Goal: Contribute content: Contribute content

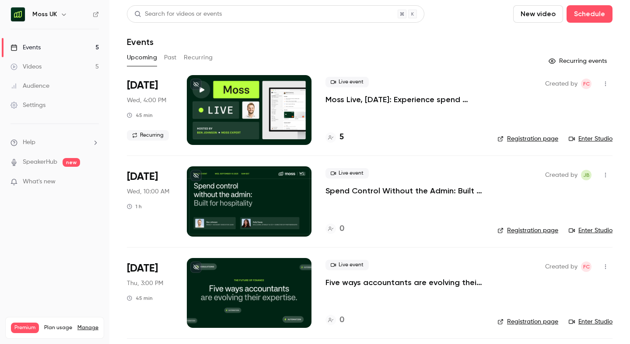
click at [62, 14] on icon "button" at bounding box center [63, 14] width 7 height 7
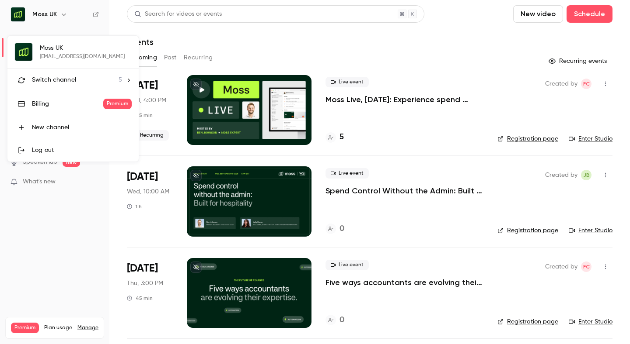
click at [54, 80] on span "Switch channel" at bounding box center [54, 80] width 44 height 9
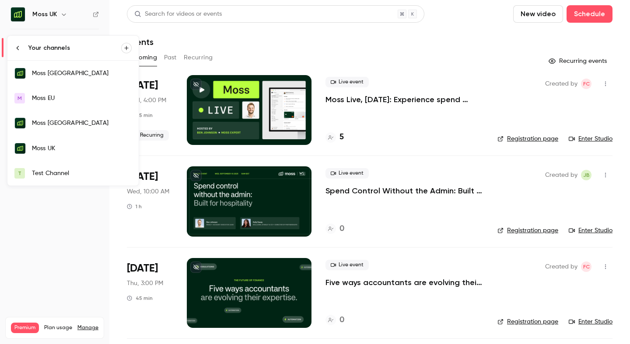
click at [48, 176] on div "Test Channel" at bounding box center [82, 173] width 100 height 9
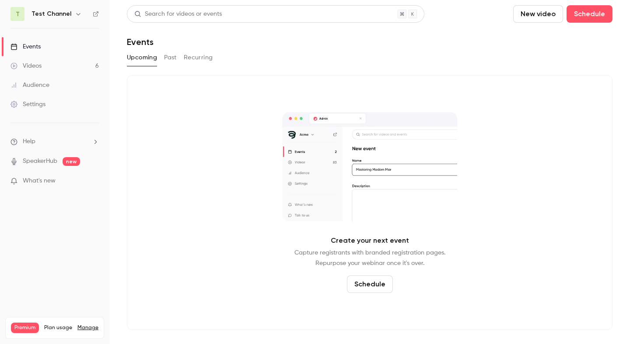
click at [169, 63] on button "Past" at bounding box center [170, 58] width 13 height 14
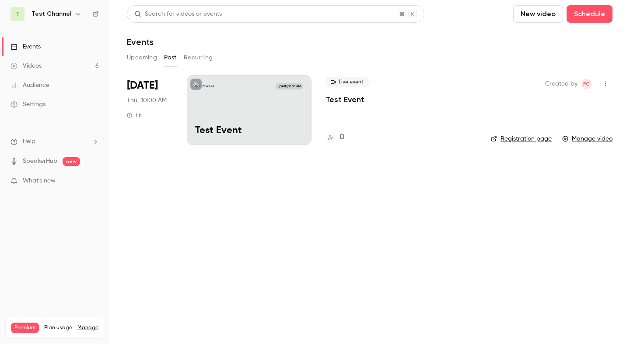
click at [75, 14] on icon "button" at bounding box center [78, 13] width 7 height 7
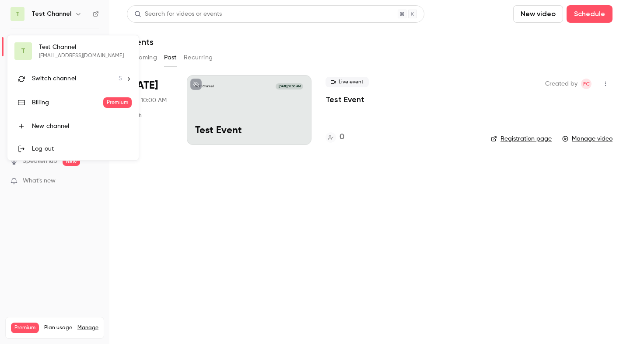
click at [61, 83] on span "Switch channel" at bounding box center [54, 78] width 44 height 9
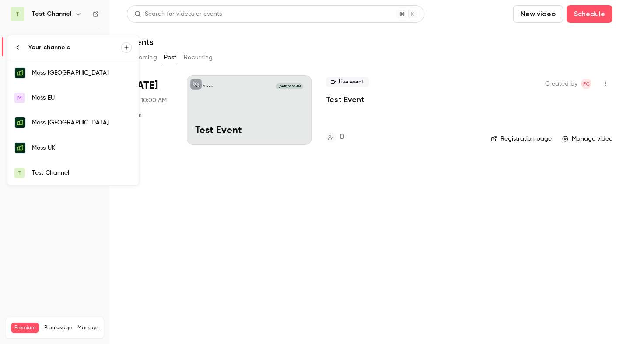
click at [62, 78] on link "Moss Deutschland" at bounding box center [72, 72] width 131 height 25
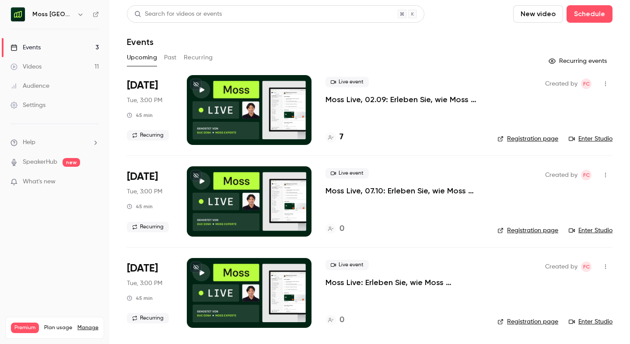
click at [48, 67] on link "Videos 11" at bounding box center [54, 66] width 109 height 19
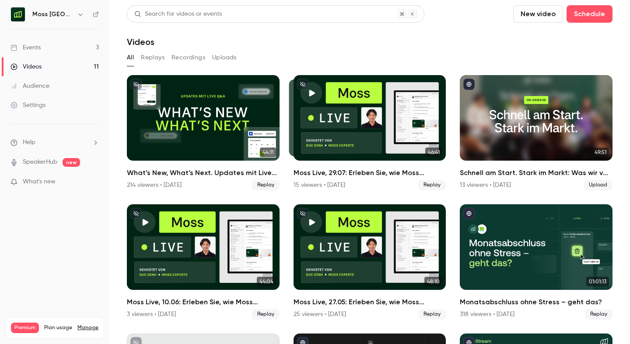
click at [65, 17] on h6 "Moss Deutschland" at bounding box center [52, 14] width 41 height 9
click at [76, 14] on button "button" at bounding box center [80, 14] width 10 height 10
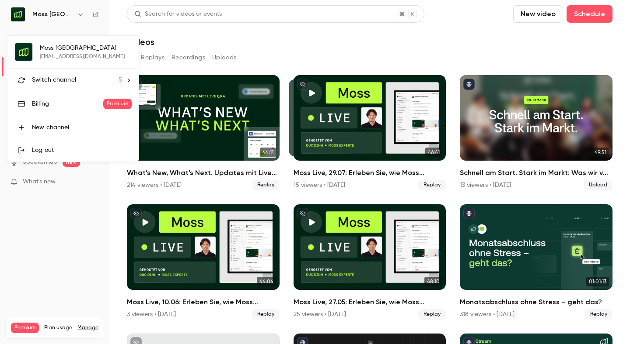
click at [54, 77] on span "Switch channel" at bounding box center [54, 80] width 44 height 9
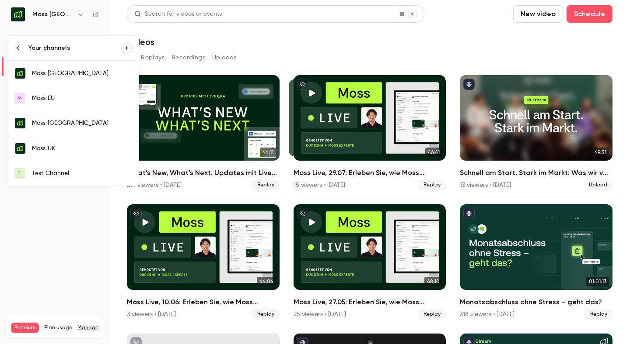
click at [41, 177] on div "Test Channel" at bounding box center [82, 173] width 100 height 9
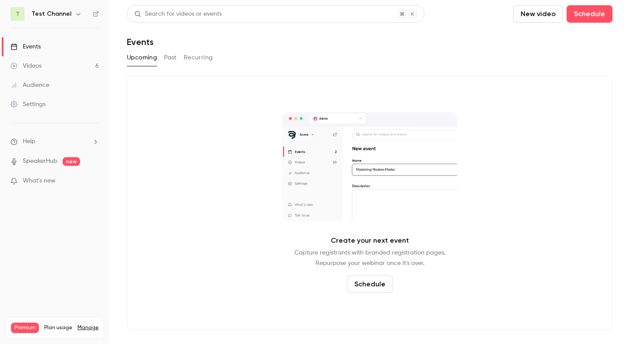
click at [54, 66] on link "Videos 6" at bounding box center [54, 65] width 109 height 19
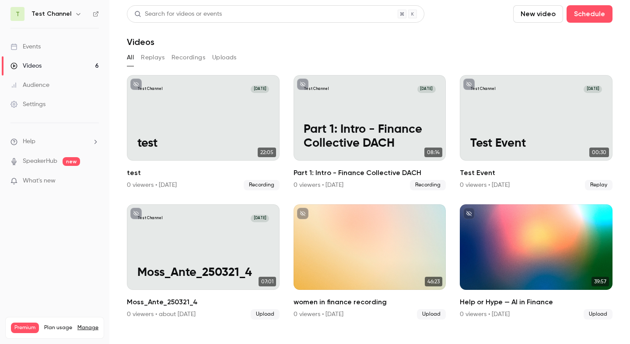
click at [537, 18] on button "New video" at bounding box center [538, 13] width 50 height 17
click at [556, 39] on div "Record" at bounding box center [569, 38] width 66 height 9
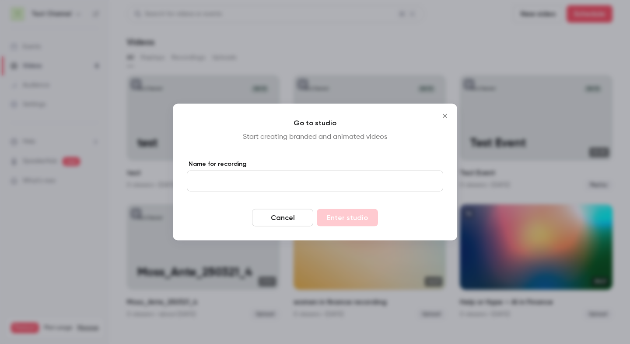
click at [254, 182] on input "Name for recording" at bounding box center [315, 181] width 256 height 21
click at [444, 115] on icon "Close" at bounding box center [444, 116] width 10 height 7
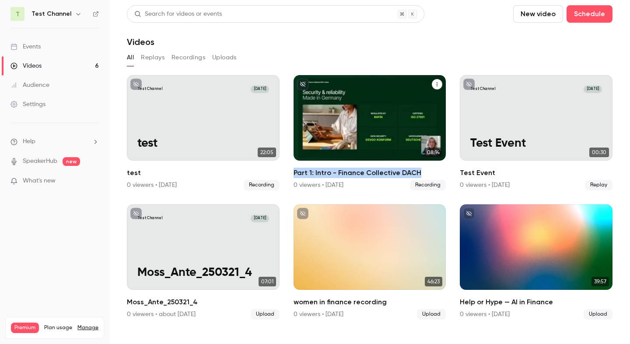
drag, startPoint x: 286, startPoint y: 173, endPoint x: 415, endPoint y: 173, distance: 128.5
click at [415, 173] on ul "Test Channel Aug 21 test 22:05 test 0 viewers • 5 days ago Recording Test Chann…" at bounding box center [369, 197] width 485 height 245
copy h2 "Part 1: Intro - Finance Collective DACH"
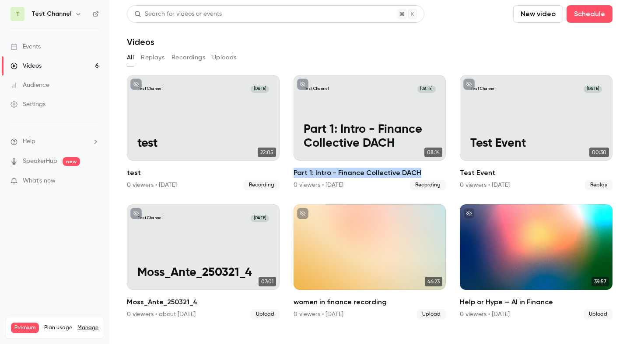
click at [540, 14] on button "New video" at bounding box center [538, 13] width 50 height 17
click at [553, 39] on div "Record" at bounding box center [569, 38] width 66 height 9
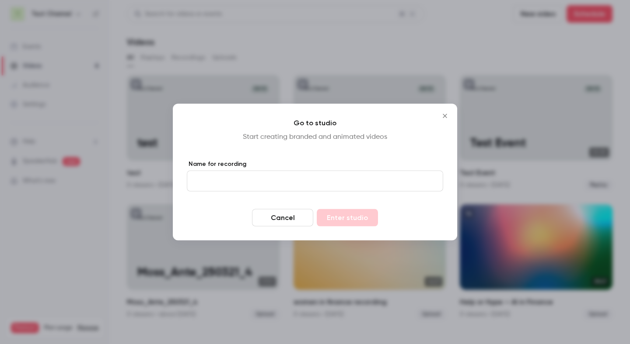
click at [215, 182] on input "Name for recording" at bounding box center [315, 181] width 256 height 21
paste input "**********"
click at [209, 181] on input "**********" at bounding box center [315, 181] width 256 height 21
drag, startPoint x: 225, startPoint y: 182, endPoint x: 213, endPoint y: 183, distance: 11.8
click at [213, 183] on input "**********" at bounding box center [315, 181] width 256 height 21
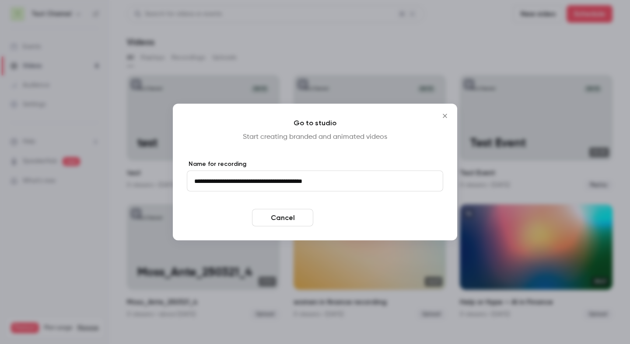
type input "**********"
click at [344, 216] on button "Enter studio" at bounding box center [347, 217] width 61 height 17
